Goal: Navigation & Orientation: Find specific page/section

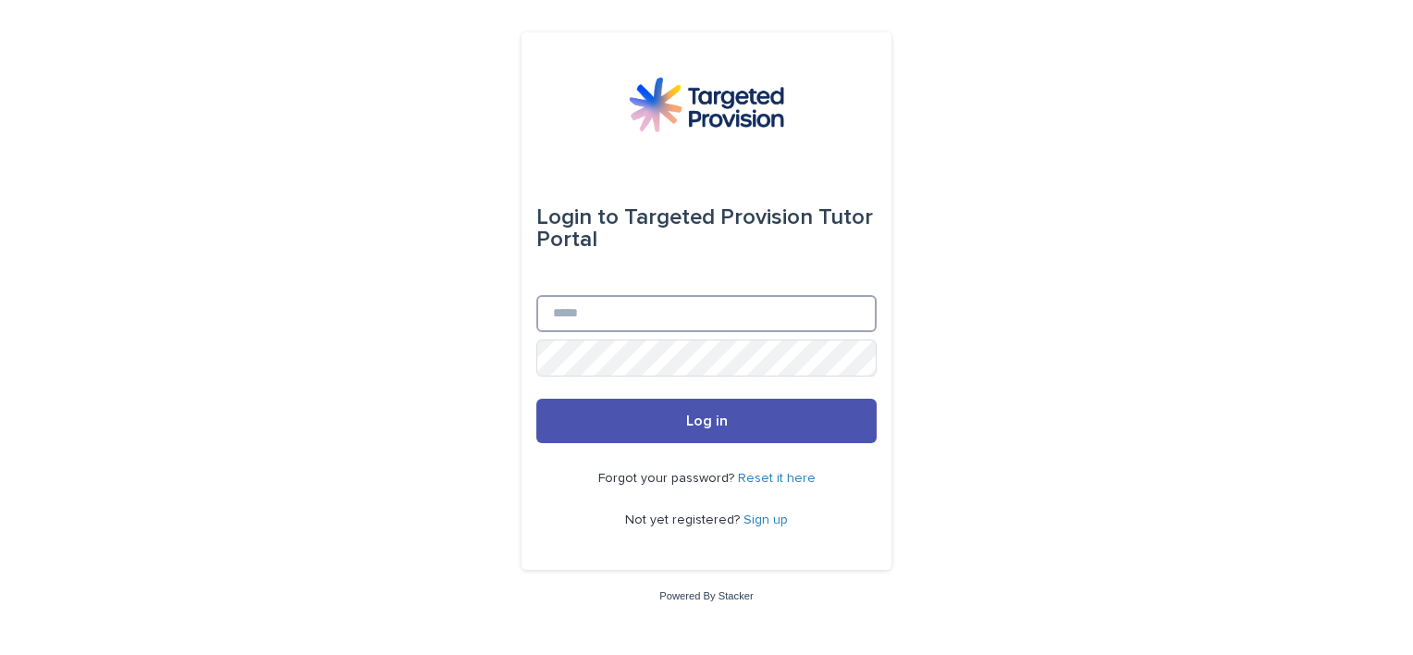
click at [606, 310] on input "Email" at bounding box center [706, 313] width 340 height 37
type input "**********"
click at [536, 398] on button "Log in" at bounding box center [706, 420] width 340 height 44
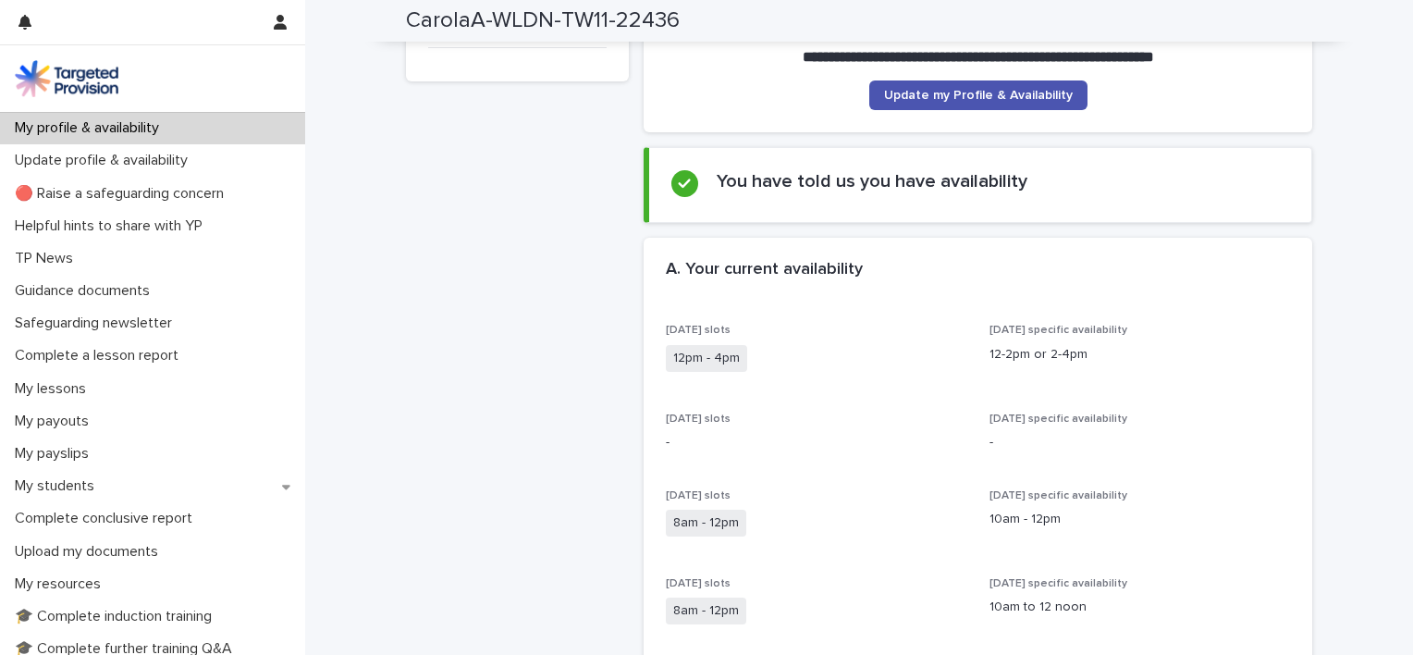
scroll to position [277, 0]
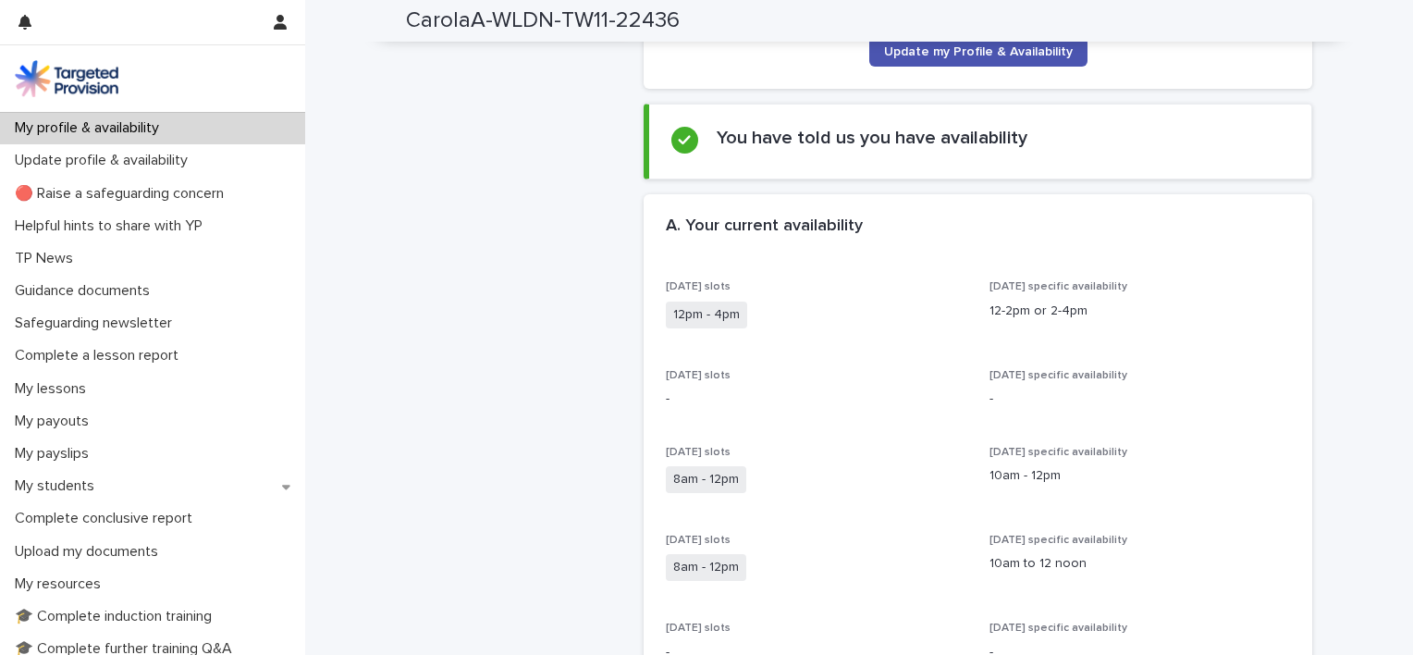
click at [721, 311] on span "12pm - 4pm" at bounding box center [706, 314] width 81 height 27
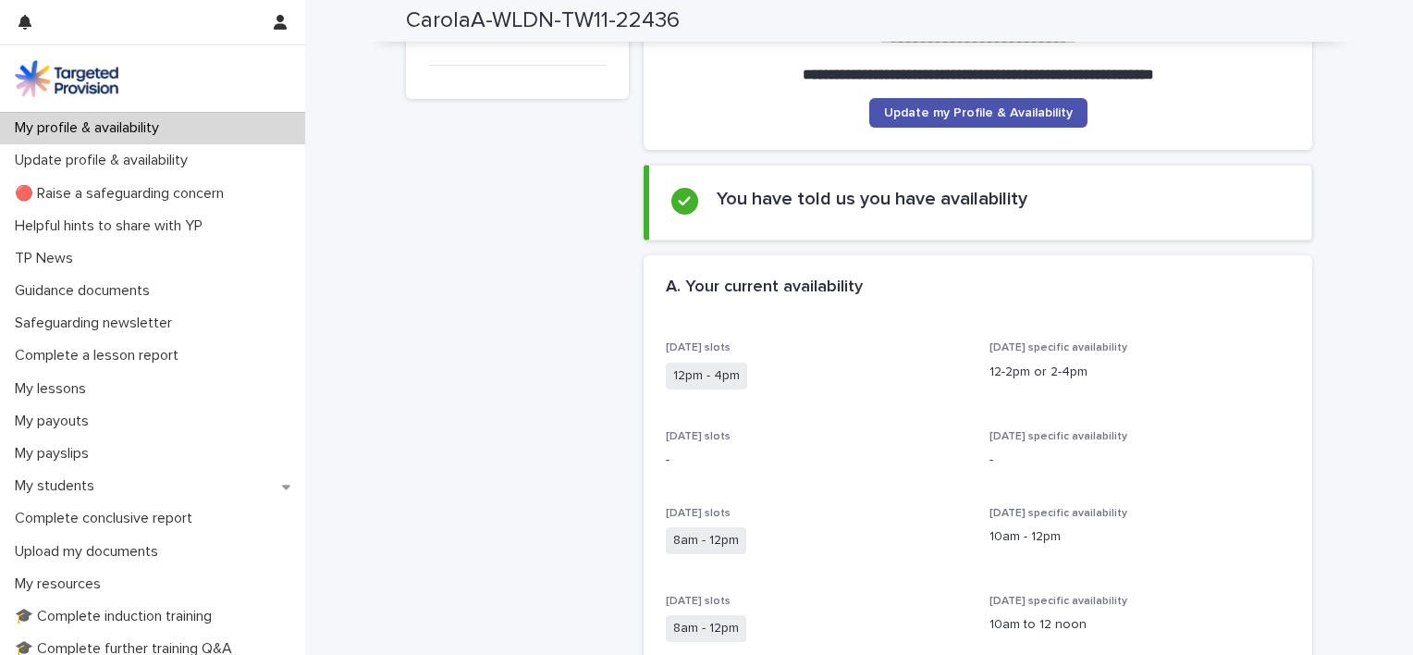
scroll to position [185, 0]
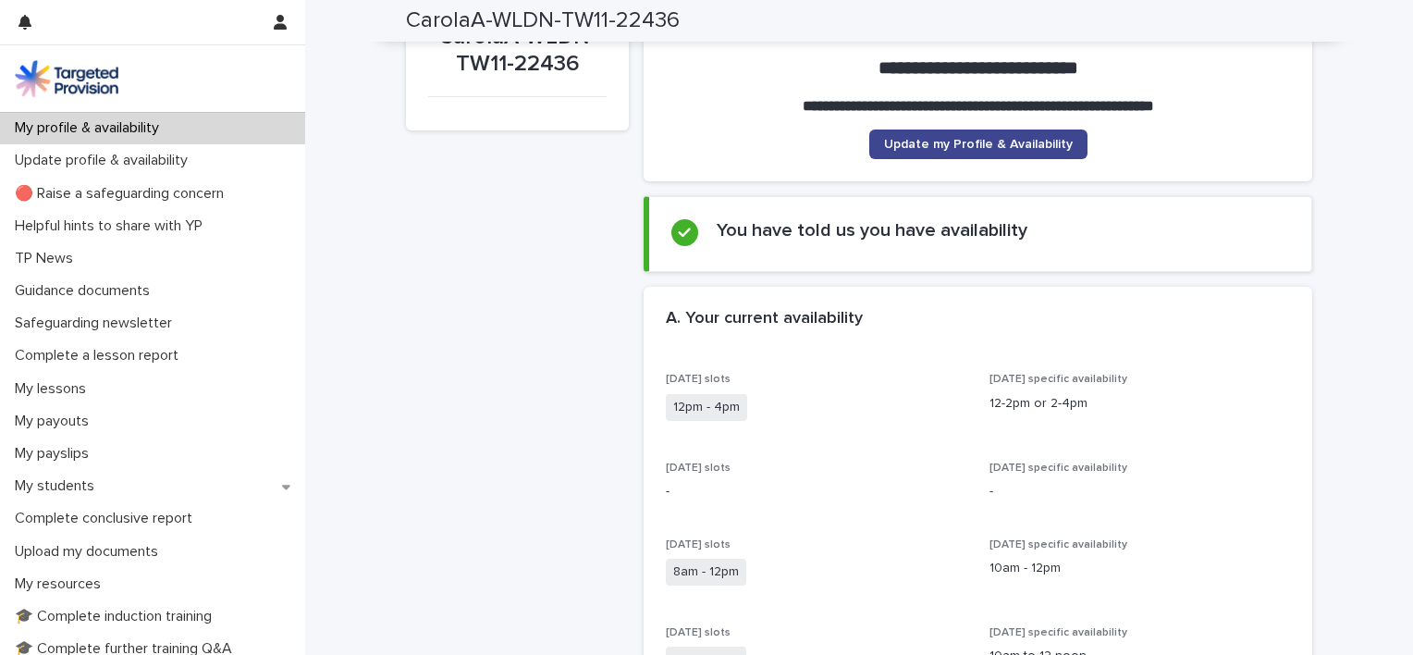
click at [965, 145] on span "Update my Profile & Availability" at bounding box center [978, 144] width 189 height 13
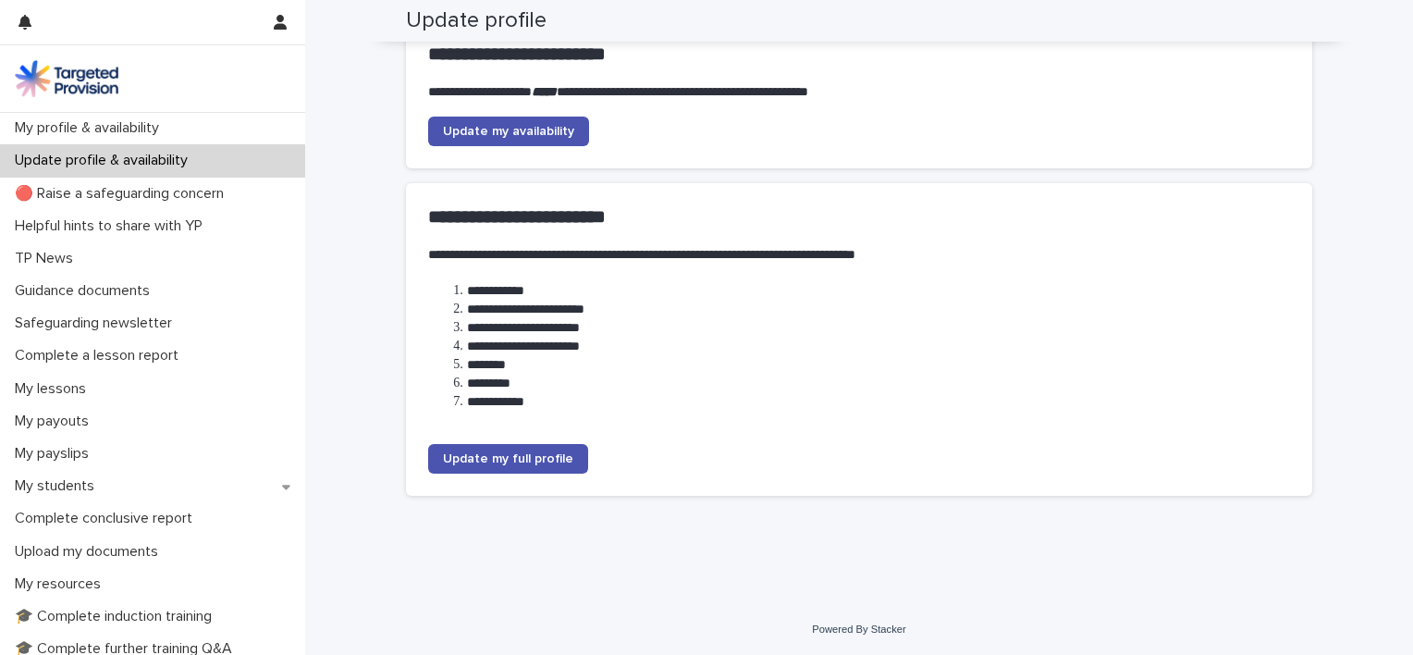
scroll to position [222, 0]
click at [518, 125] on span "Update my availability" at bounding box center [508, 131] width 131 height 13
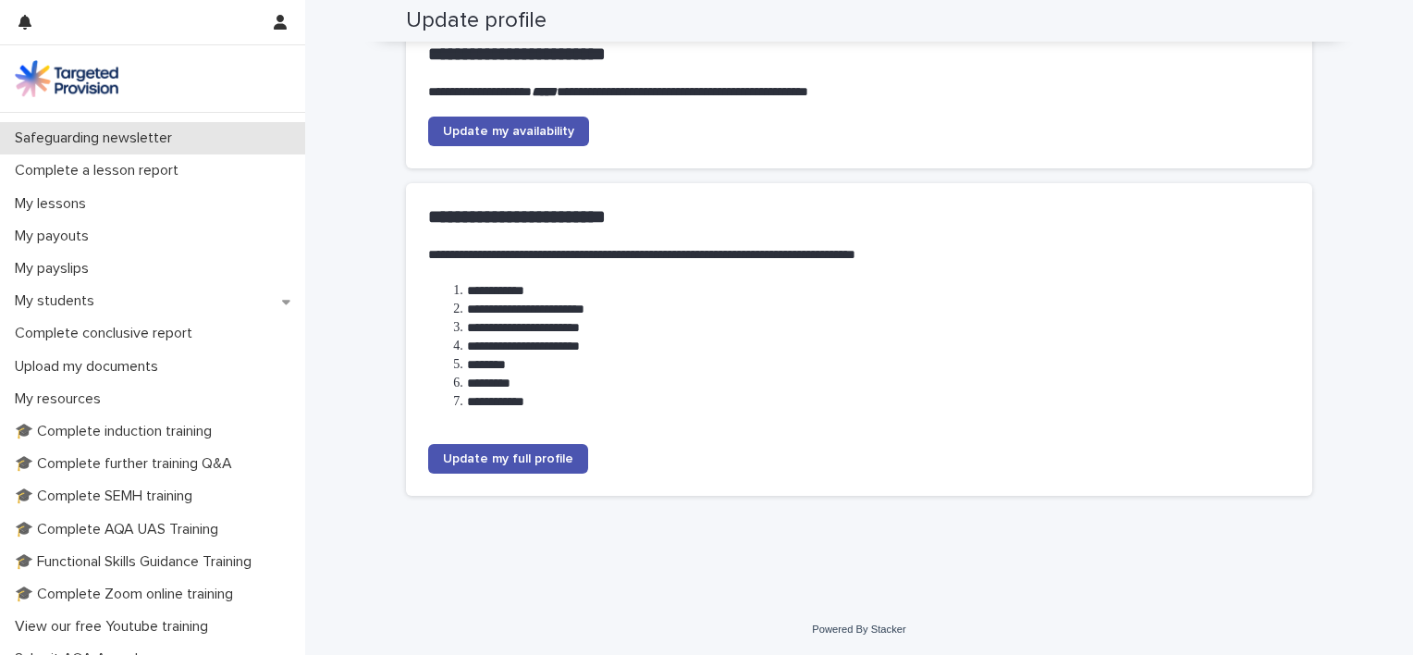
scroll to position [92, 0]
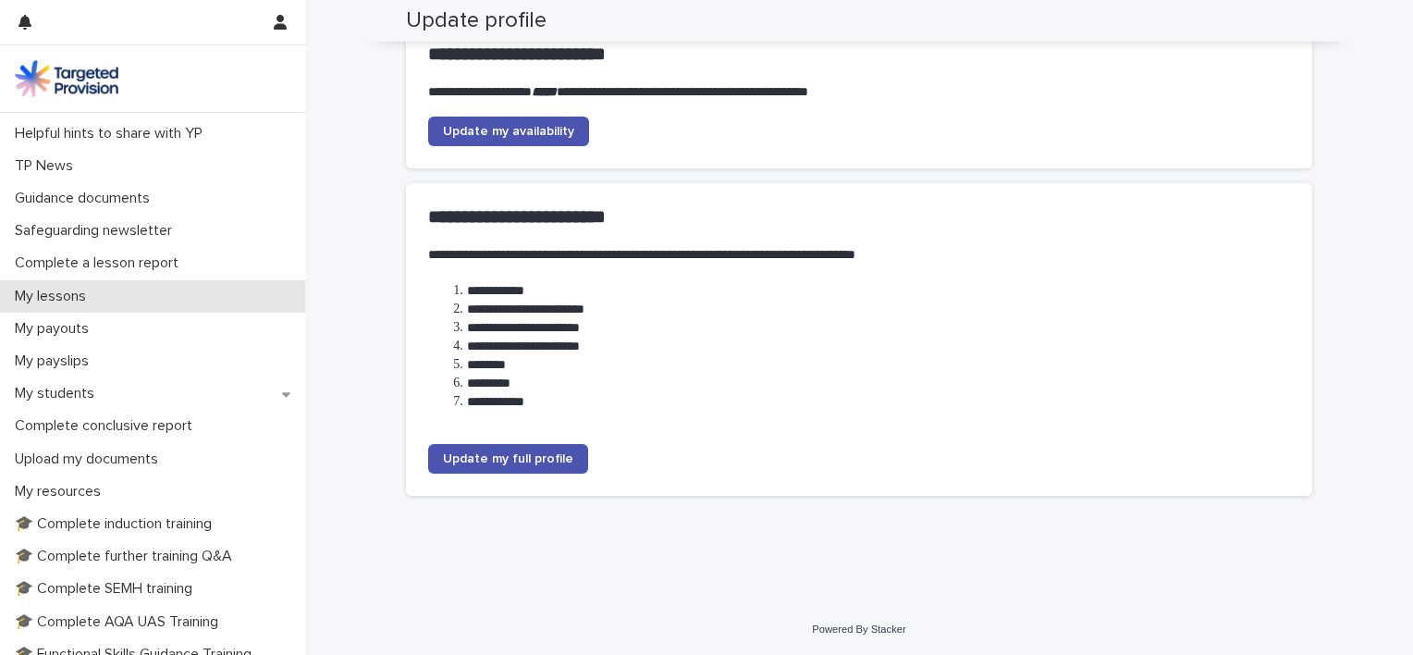
click at [69, 293] on p "My lessons" at bounding box center [53, 297] width 93 height 18
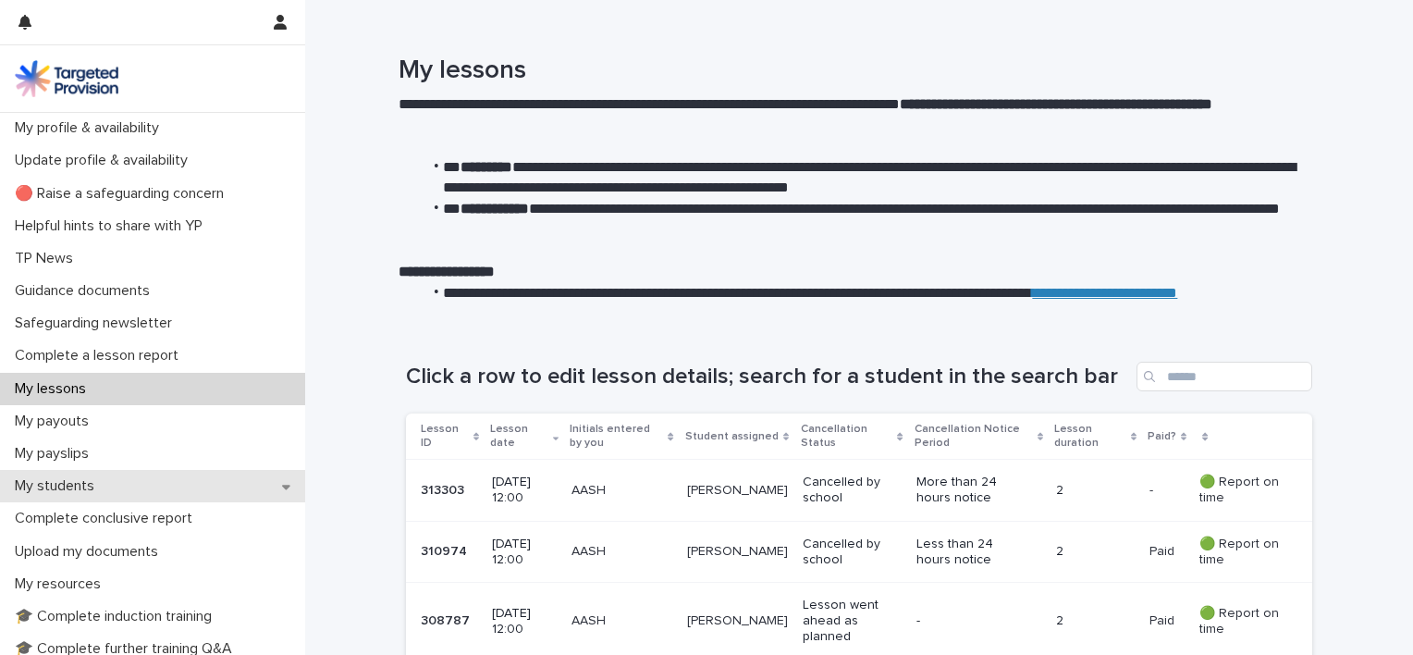
click at [48, 478] on p "My students" at bounding box center [58, 486] width 102 height 18
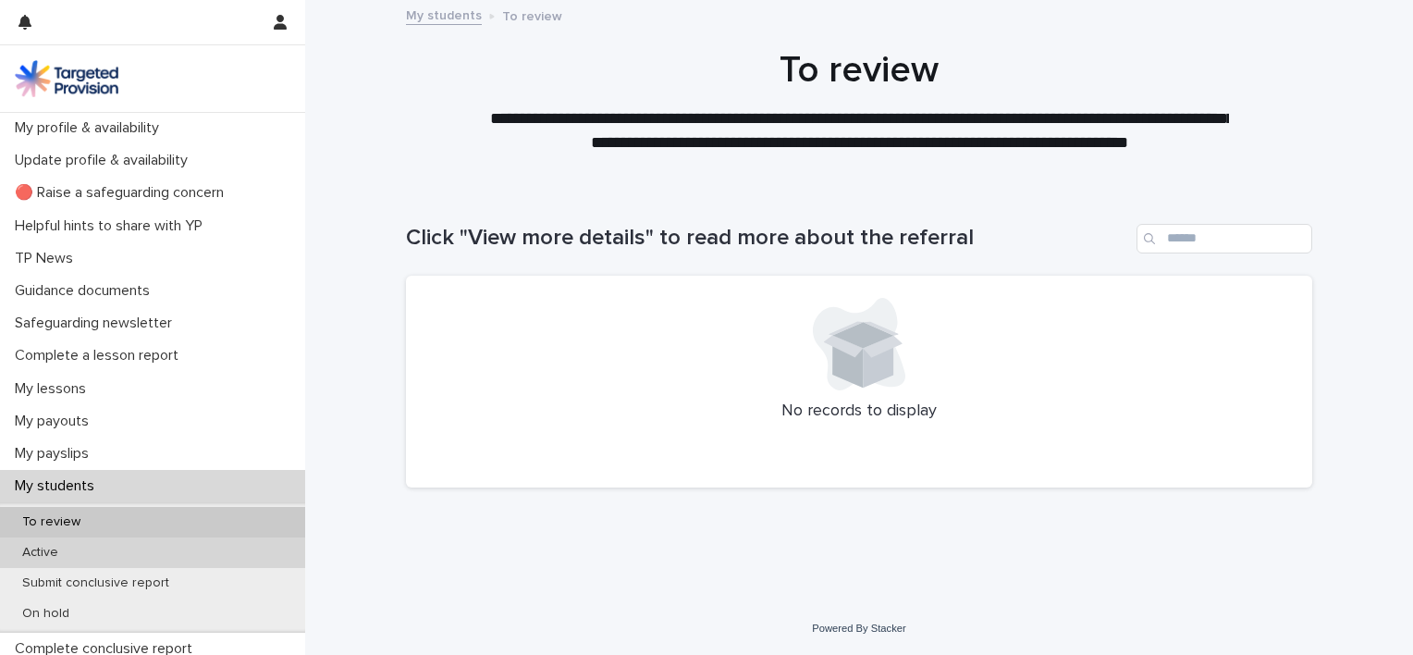
click at [41, 547] on p "Active" at bounding box center [40, 553] width 66 height 16
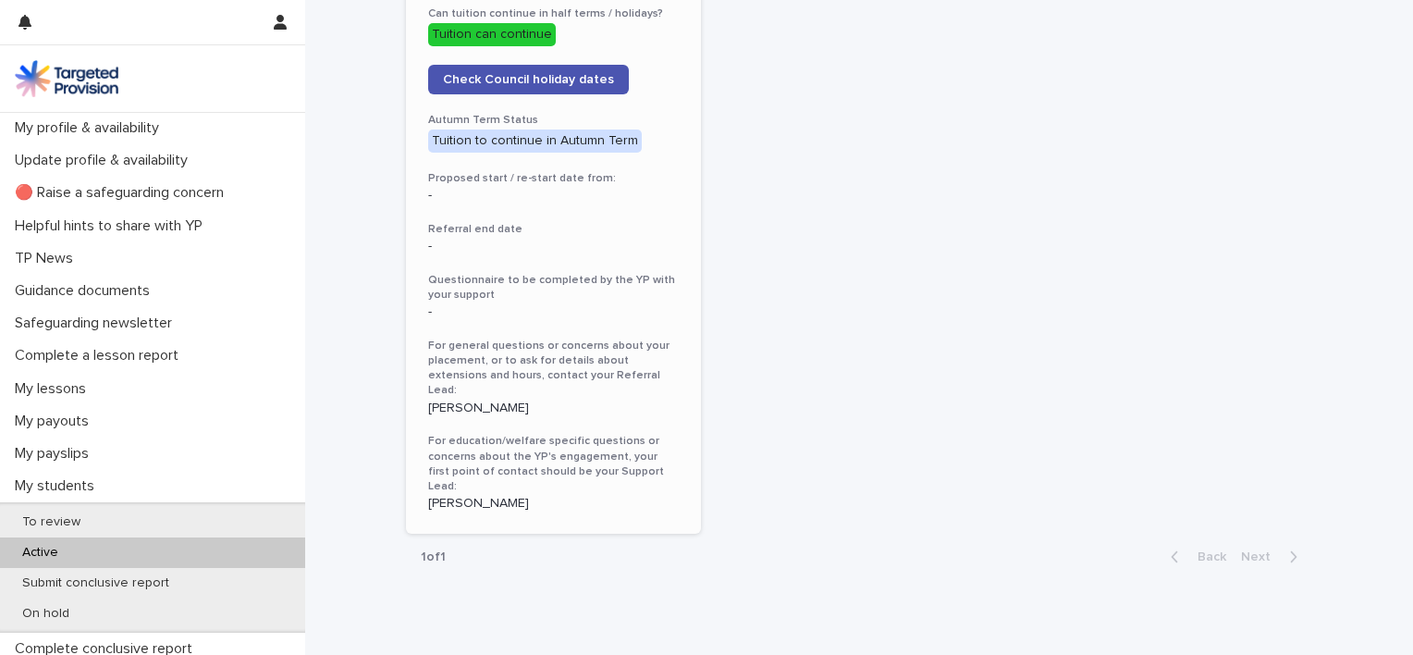
scroll to position [1071, 0]
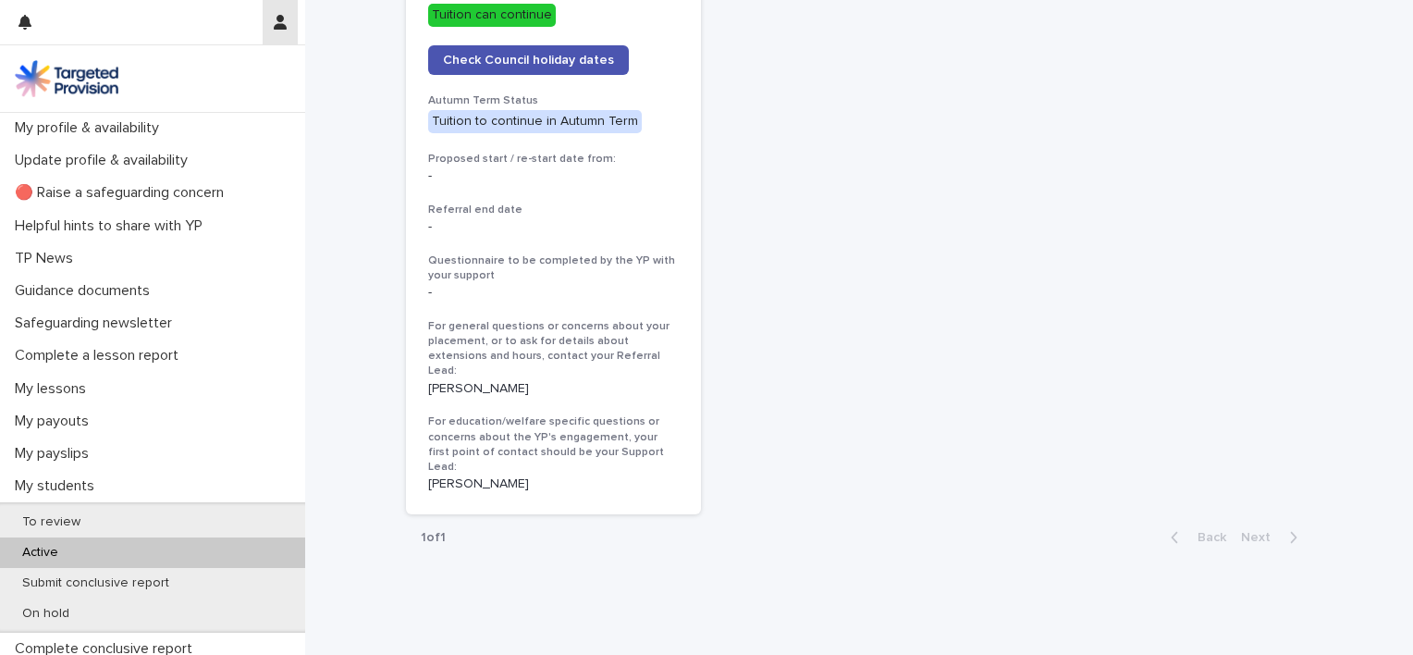
click at [286, 23] on icon "button" at bounding box center [280, 22] width 13 height 15
click at [201, 74] on p "Log Out" at bounding box center [226, 78] width 116 height 31
